Goal: Use online tool/utility: Utilize a website feature to perform a specific function

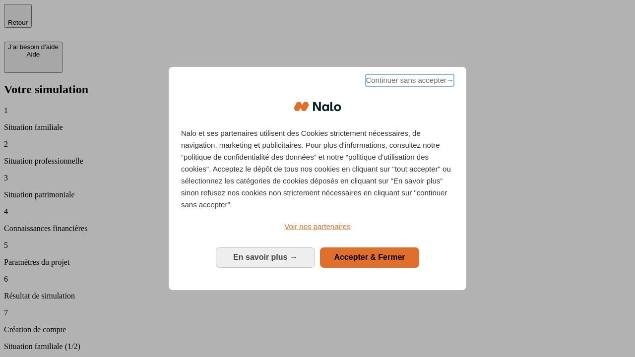
click at [408, 82] on span "Continuer sans accepter →" at bounding box center [409, 80] width 88 height 12
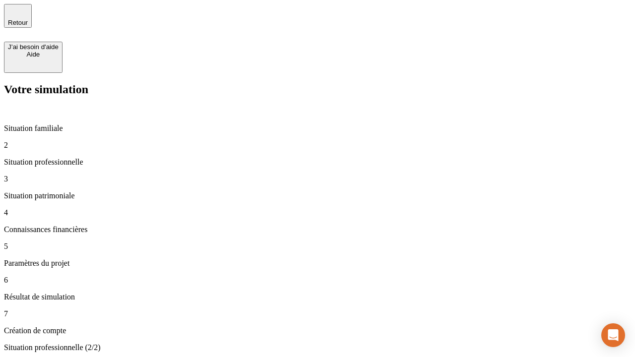
type input "30 000"
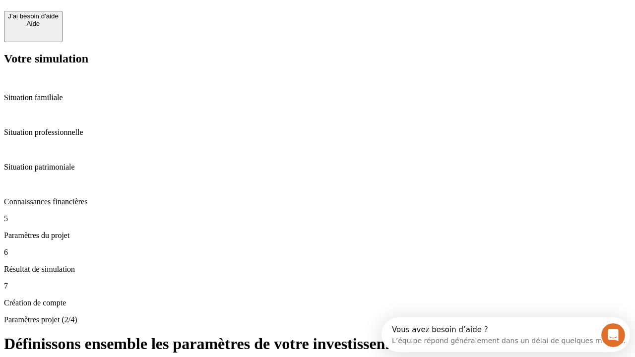
scroll to position [9, 0]
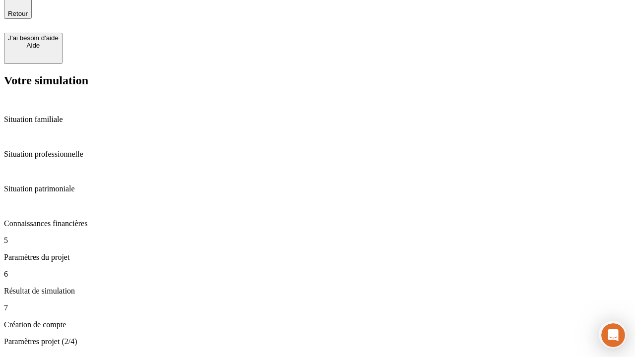
type input "25"
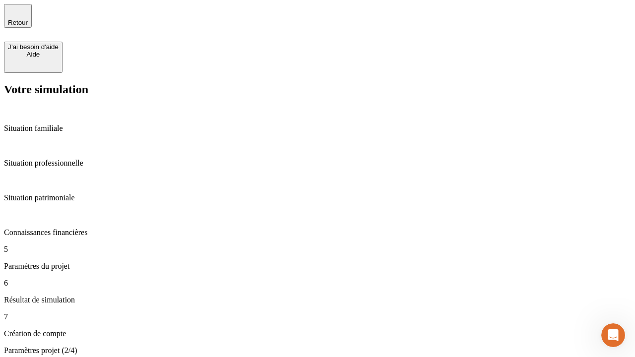
type input "1 000"
type input "640"
